Goal: Understand process/instructions: Learn how to perform a task or action

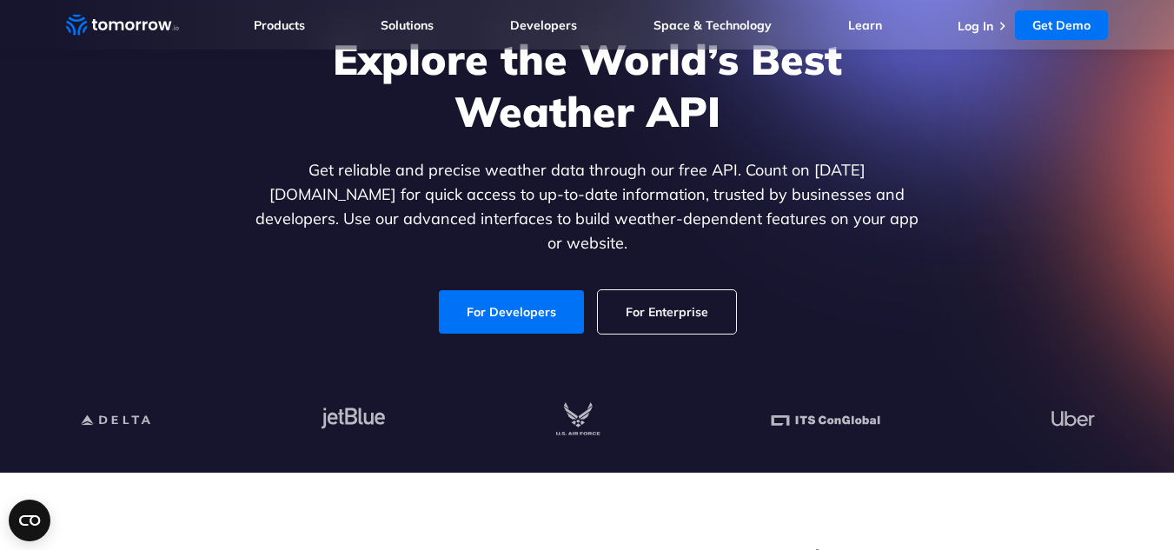
scroll to position [174, 0]
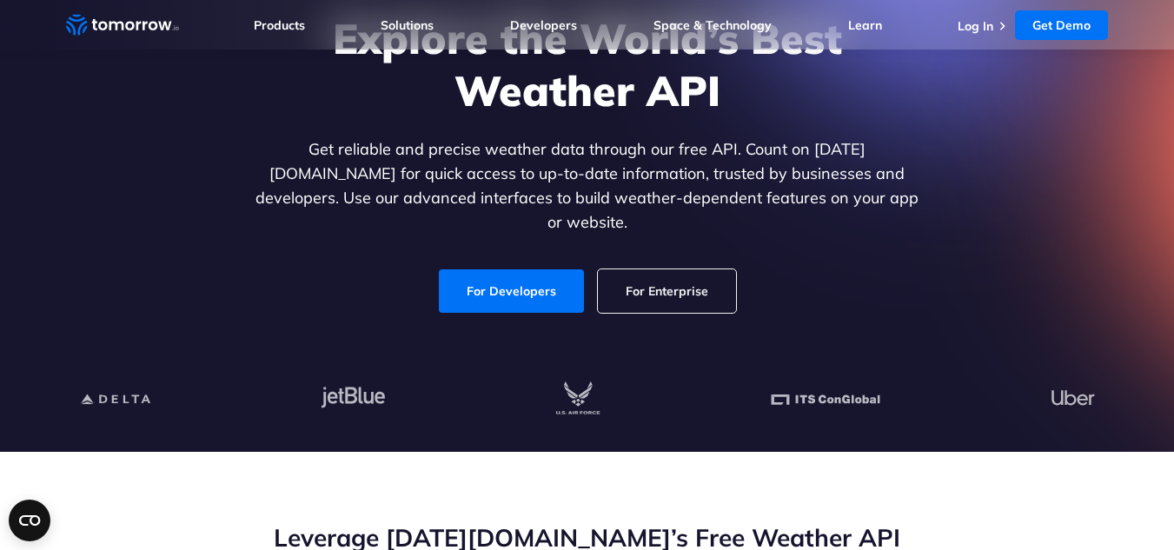
click at [678, 270] on link "For Enterprise" at bounding box center [667, 290] width 138 height 43
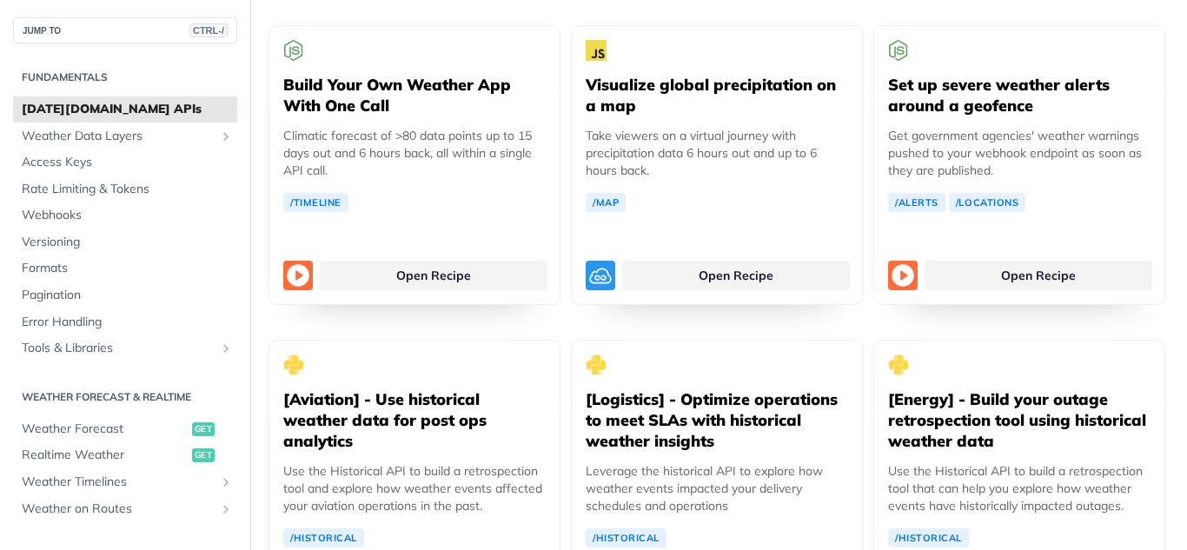
scroll to position [3214, 0]
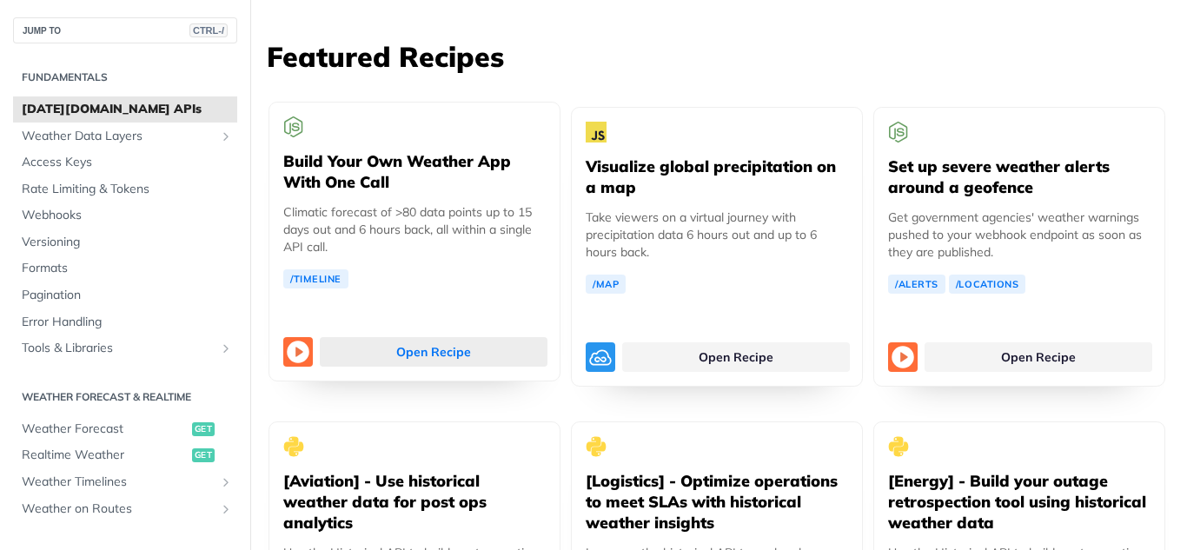
click at [427, 337] on link "Open Recipe" at bounding box center [434, 352] width 228 height 30
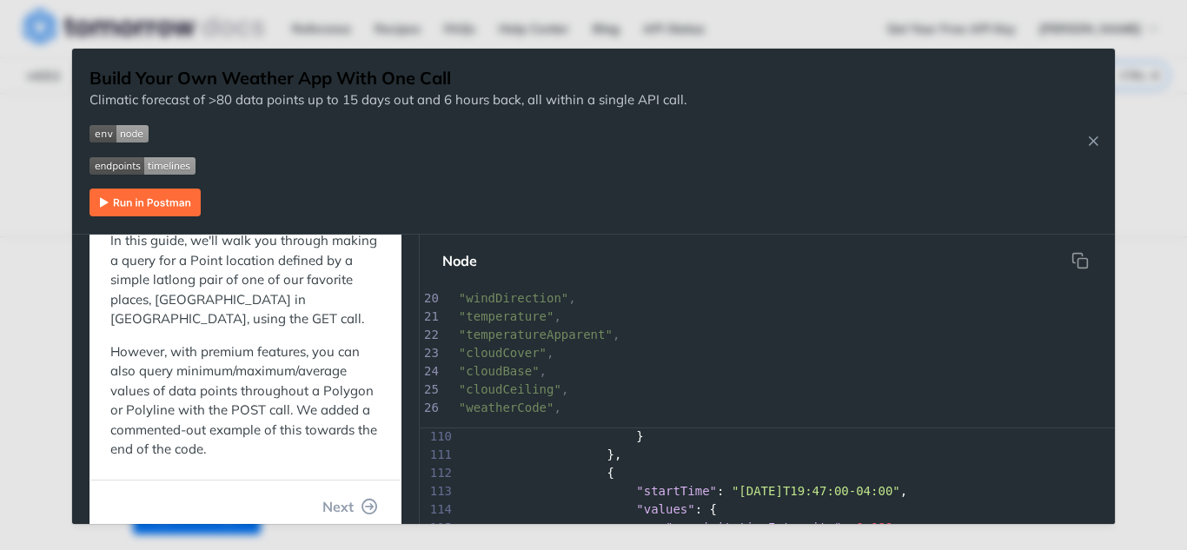
scroll to position [155, 0]
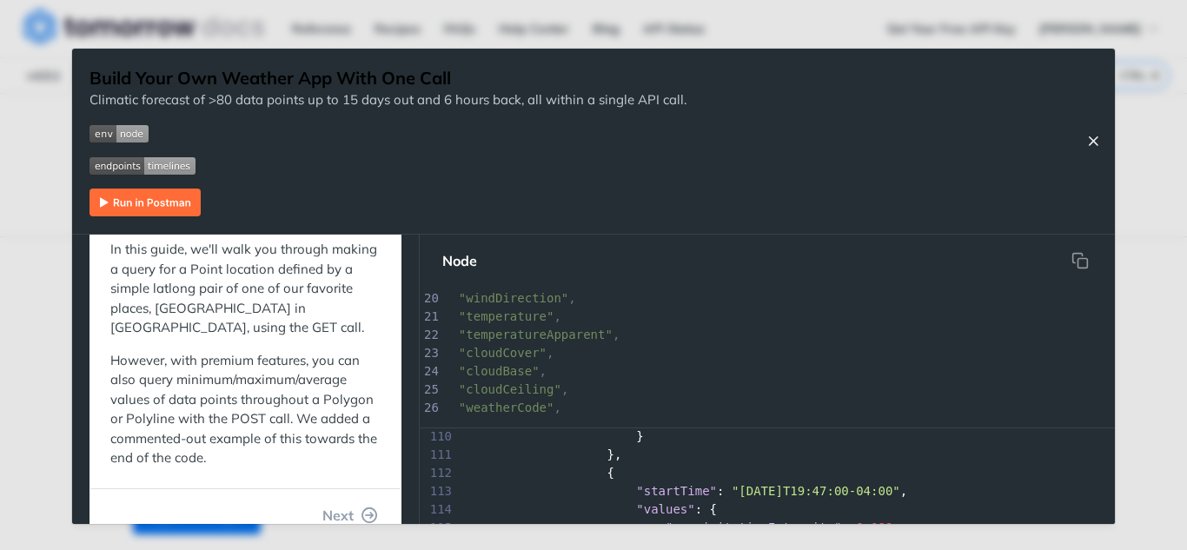
click at [1095, 142] on icon "Close Recipe" at bounding box center [1093, 141] width 16 height 16
